Goal: Check status: Check status

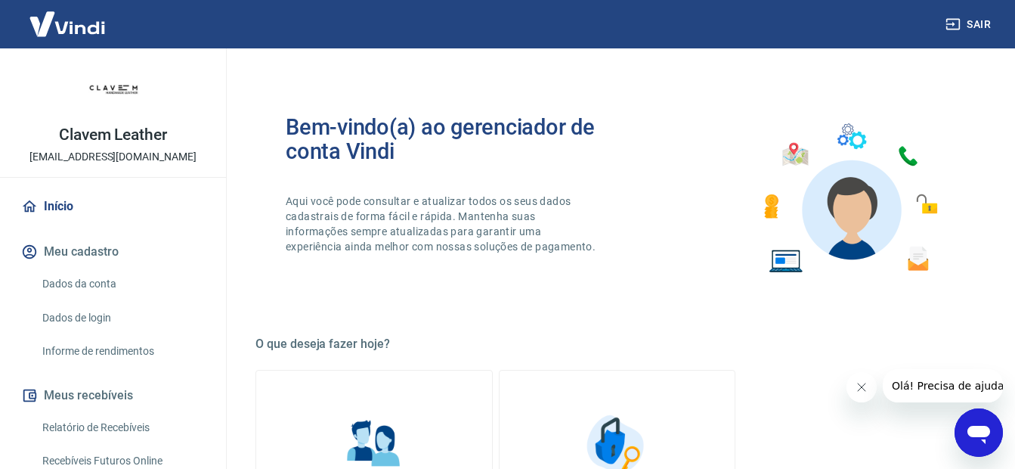
click at [92, 207] on link "Início" at bounding box center [113, 206] width 190 height 33
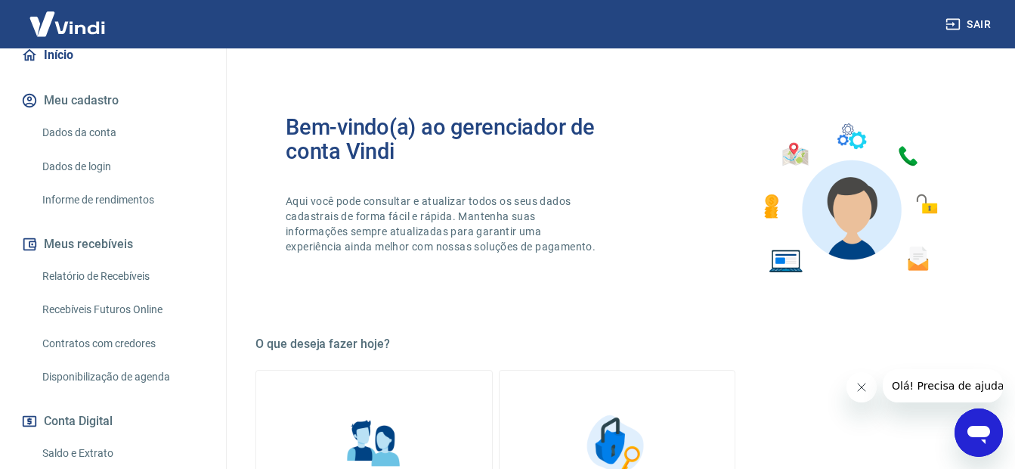
scroll to position [227, 0]
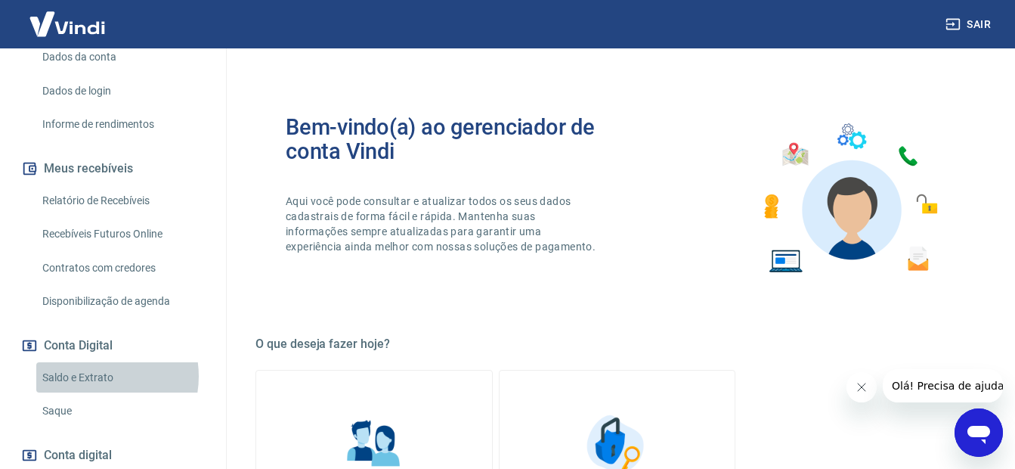
click at [94, 376] on link "Saldo e Extrato" at bounding box center [122, 377] width 172 height 31
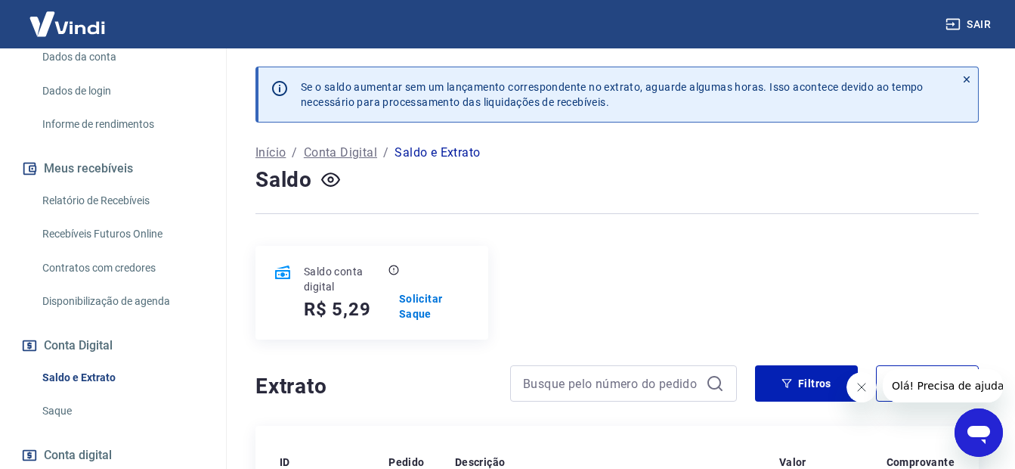
click at [420, 157] on p "Saldo e Extrato" at bounding box center [437, 153] width 85 height 18
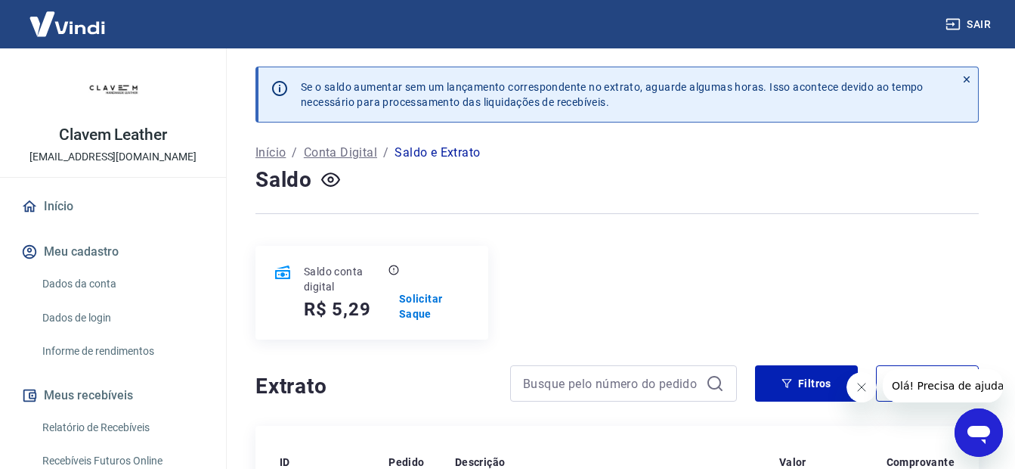
click at [109, 209] on link "Início" at bounding box center [113, 206] width 190 height 33
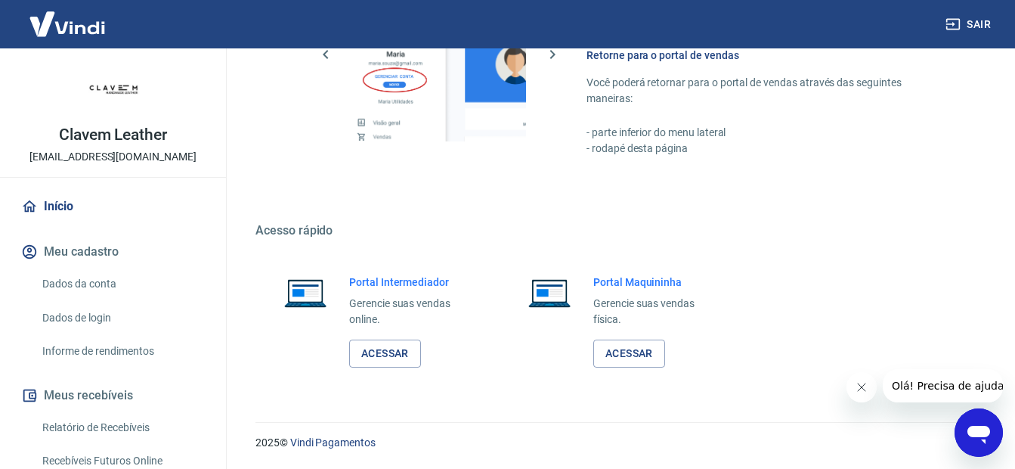
scroll to position [227, 0]
